Goal: Task Accomplishment & Management: Manage account settings

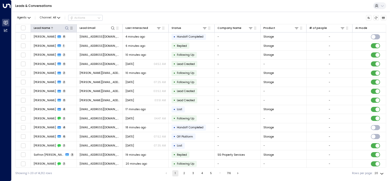
click at [55, 28] on div at bounding box center [59, 27] width 19 height 5
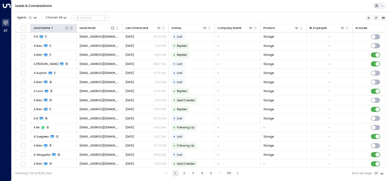
click at [67, 25] on button at bounding box center [66, 27] width 5 height 5
type input "*******"
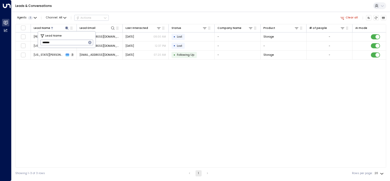
click at [65, 72] on div "Lead Name Lead Email Last Interacted Status Company Name Product # of people AI…" at bounding box center [200, 95] width 370 height 143
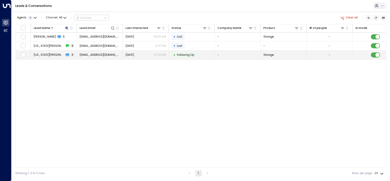
click at [157, 56] on p "07:20 AM" at bounding box center [159, 55] width 12 height 4
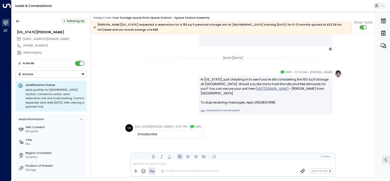
scroll to position [411, 0]
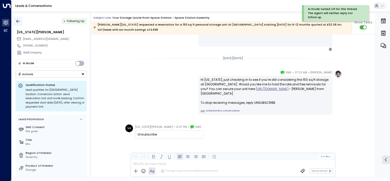
click at [20, 21] on icon "button" at bounding box center [18, 21] width 5 height 5
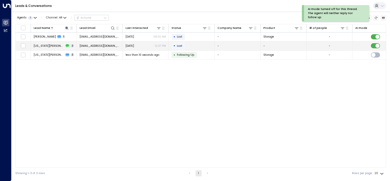
click at [74, 45] on td "[US_STATE][PERSON_NAME] 2" at bounding box center [54, 45] width 46 height 9
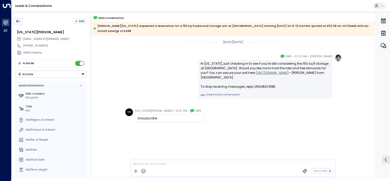
click at [19, 18] on button "button" at bounding box center [18, 21] width 9 height 9
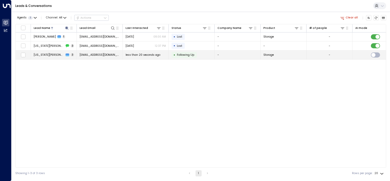
click at [114, 54] on span "[EMAIL_ADDRESS][DOMAIN_NAME]" at bounding box center [100, 55] width 40 height 4
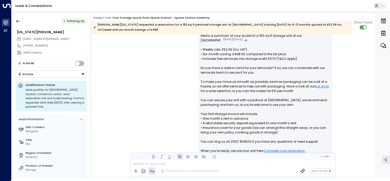
scroll to position [131, 0]
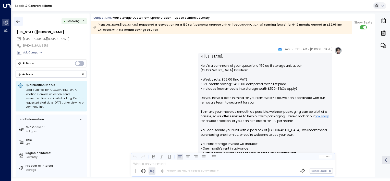
click at [22, 20] on button "button" at bounding box center [18, 21] width 9 height 9
